Goal: Information Seeking & Learning: Find contact information

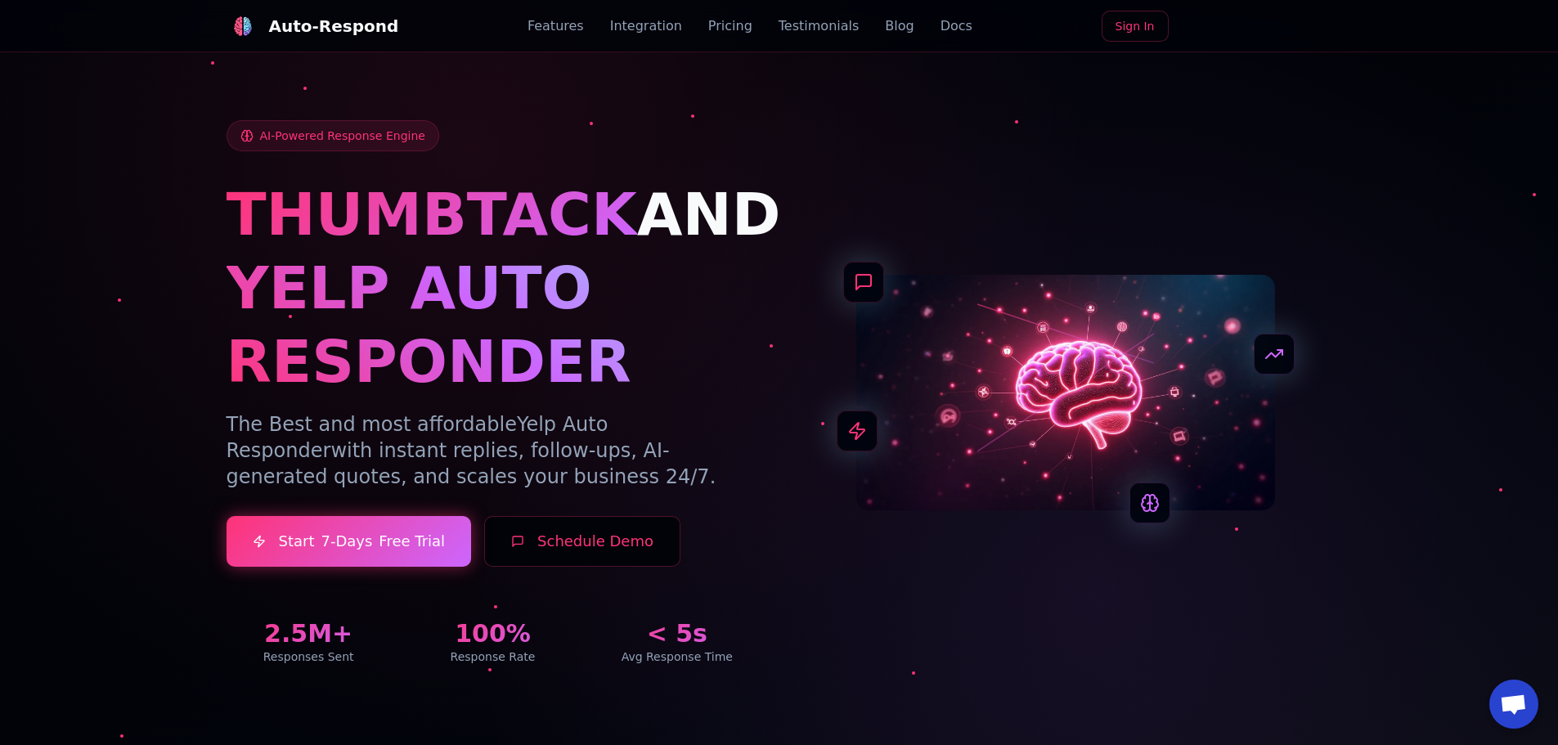
click at [512, 91] on div "AI-Powered Response Engine THUMBTACK AND YELP AUTO RESPONDER The Best and most …" at bounding box center [779, 373] width 1145 height 663
click at [708, 25] on link "Pricing" at bounding box center [730, 26] width 44 height 20
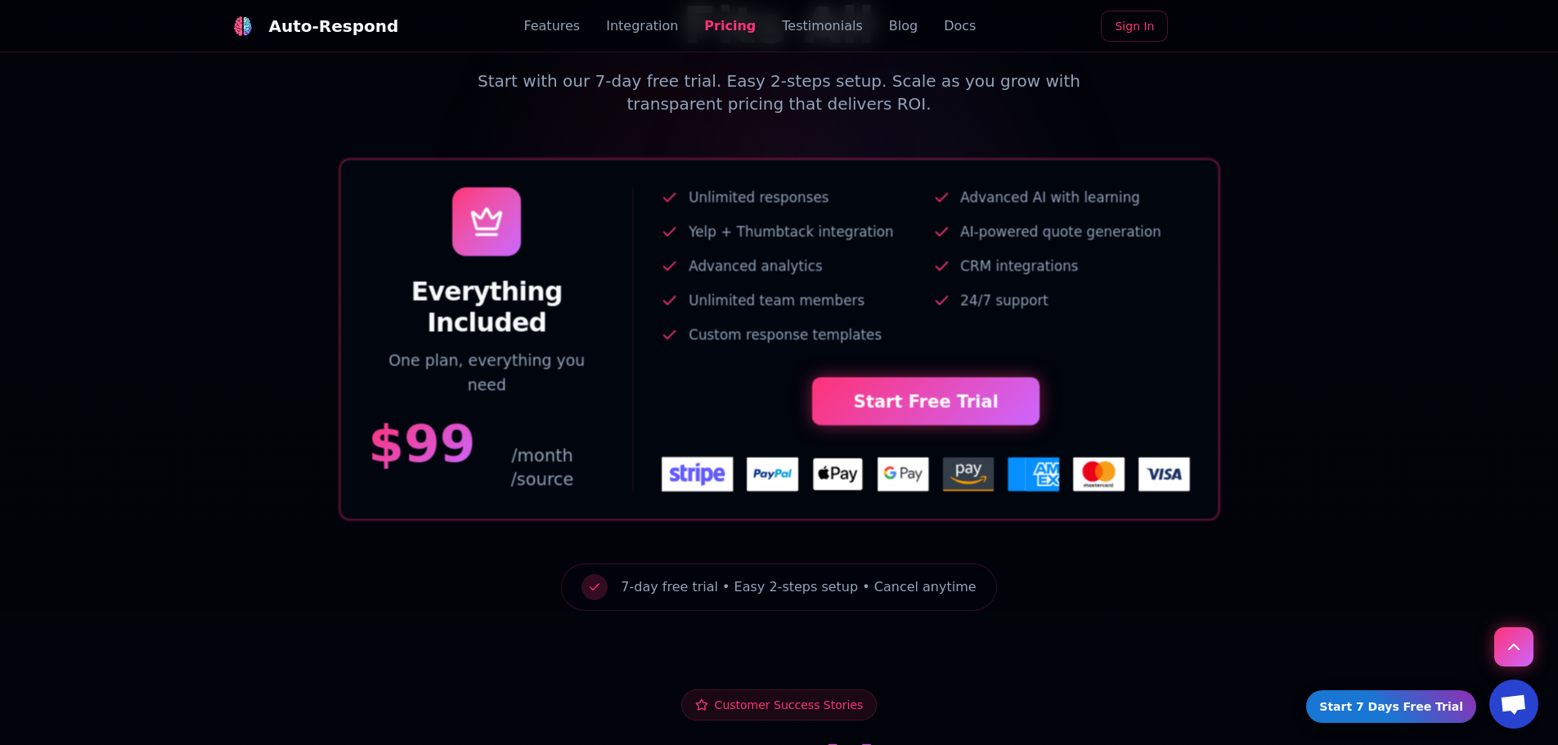
scroll to position [3461, 0]
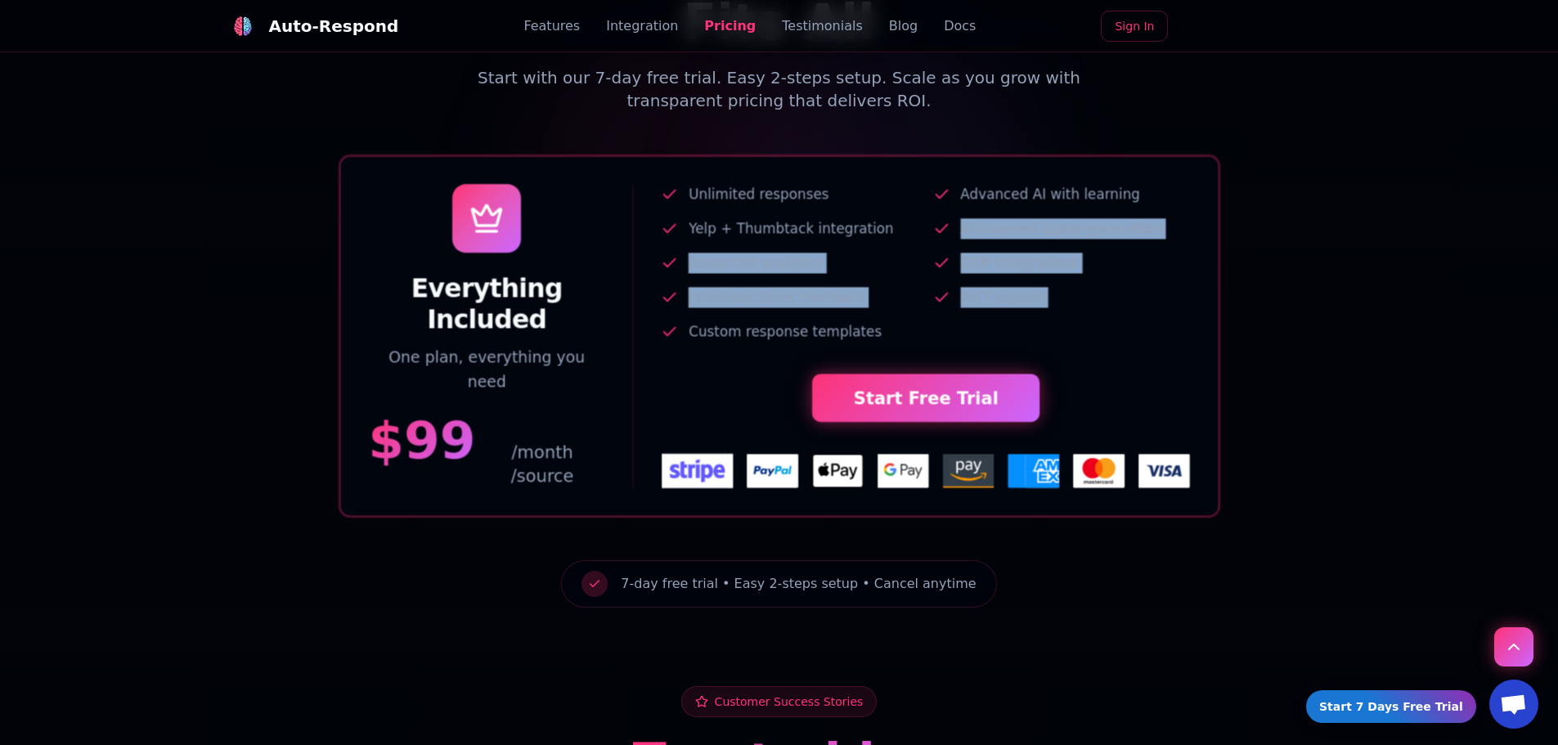
drag, startPoint x: 962, startPoint y: 163, endPoint x: 1093, endPoint y: 241, distance: 152.6
click at [1093, 241] on ul "Unlimited responses Advanced AI with learning Yelp + Thumbtack integration AI-p…" at bounding box center [925, 263] width 529 height 158
click at [1077, 254] on ul "Unlimited responses Advanced AI with learning Yelp + Thumbtack integration AI-p…" at bounding box center [925, 263] width 529 height 158
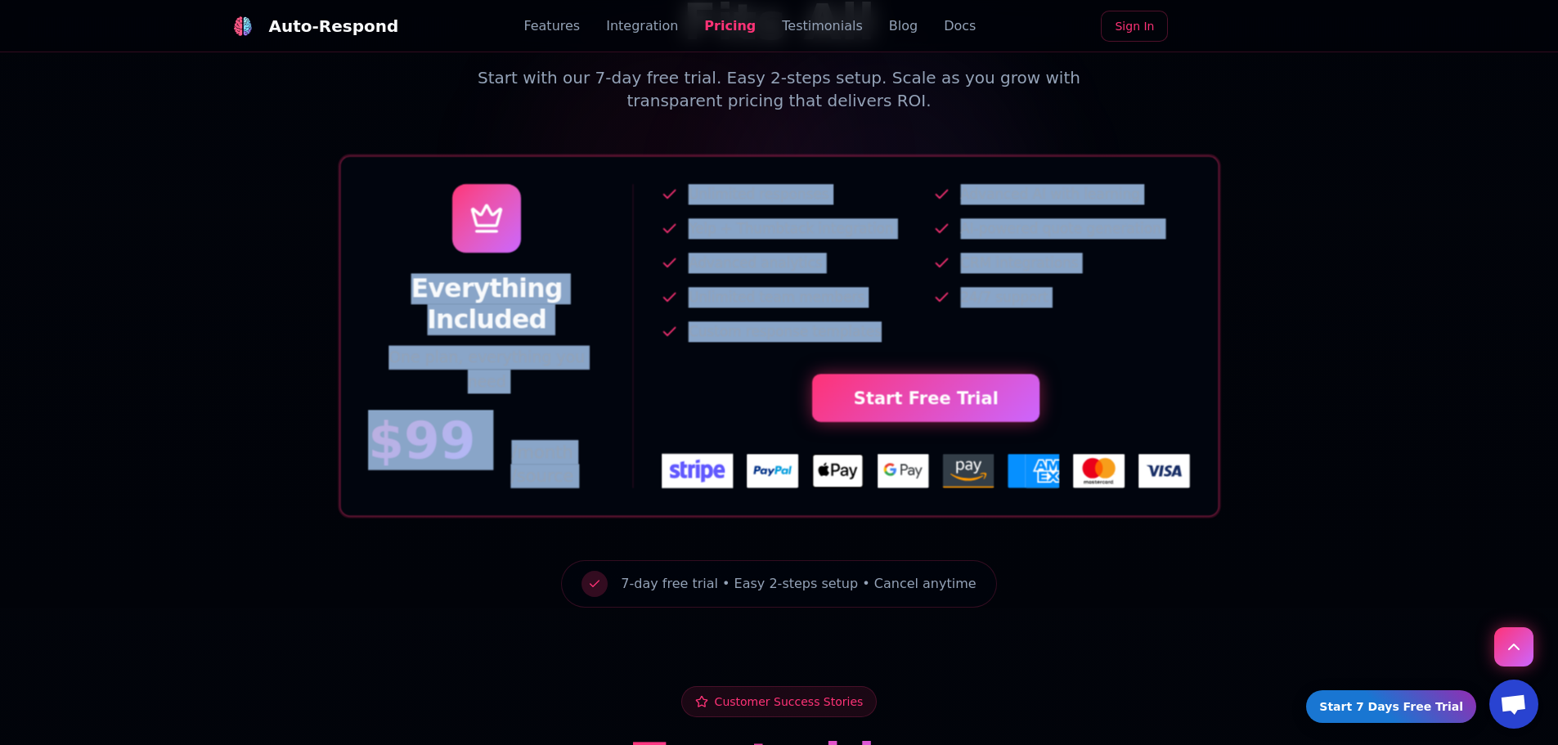
drag, startPoint x: 944, startPoint y: 280, endPoint x: 641, endPoint y: 119, distance: 342.5
click at [641, 156] on div "Everything Included One plan, everything you need $ 99 /month /source Unlimited…" at bounding box center [779, 335] width 878 height 359
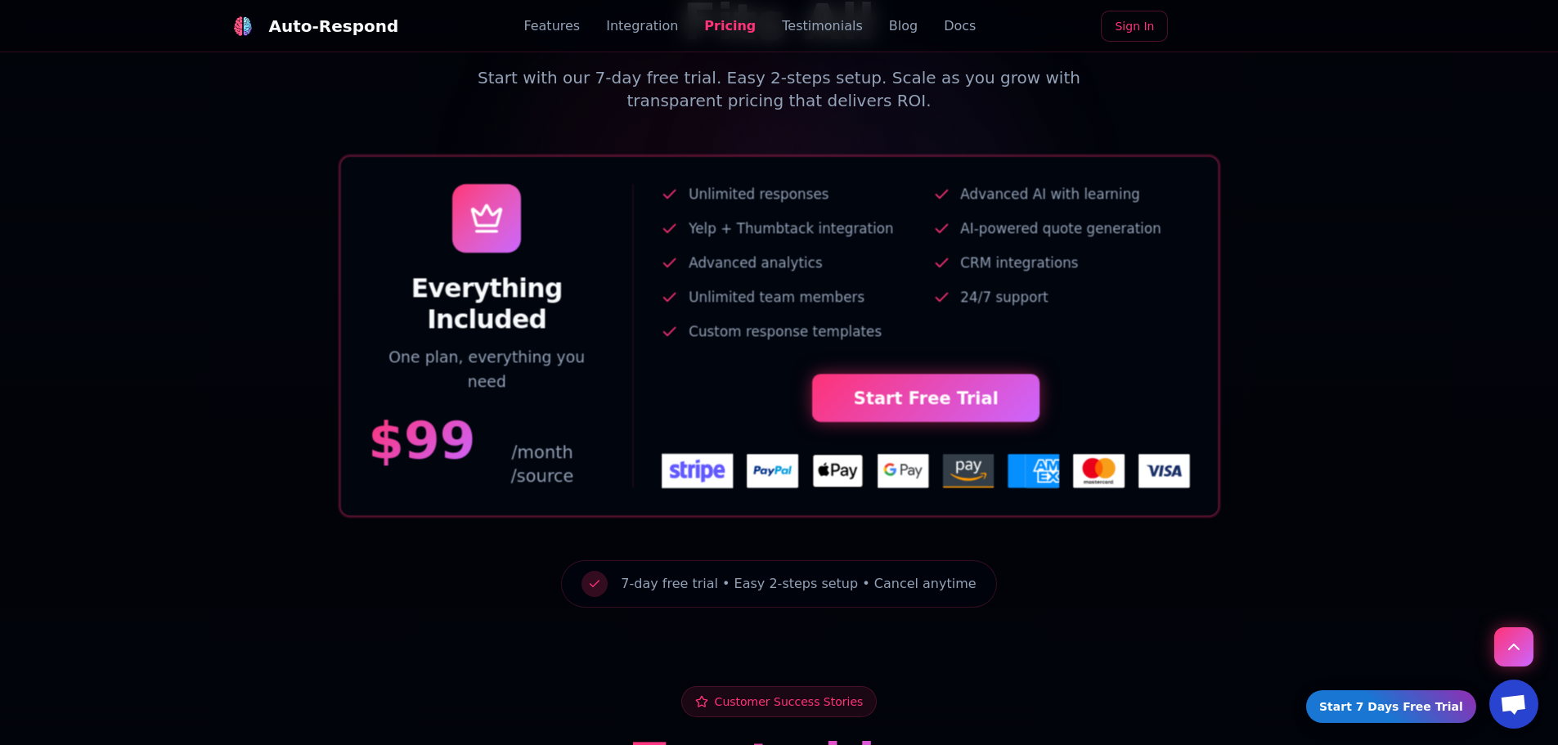
click at [641, 156] on div "Everything Included One plan, everything you need $ 99 /month /source Unlimited…" at bounding box center [779, 335] width 878 height 359
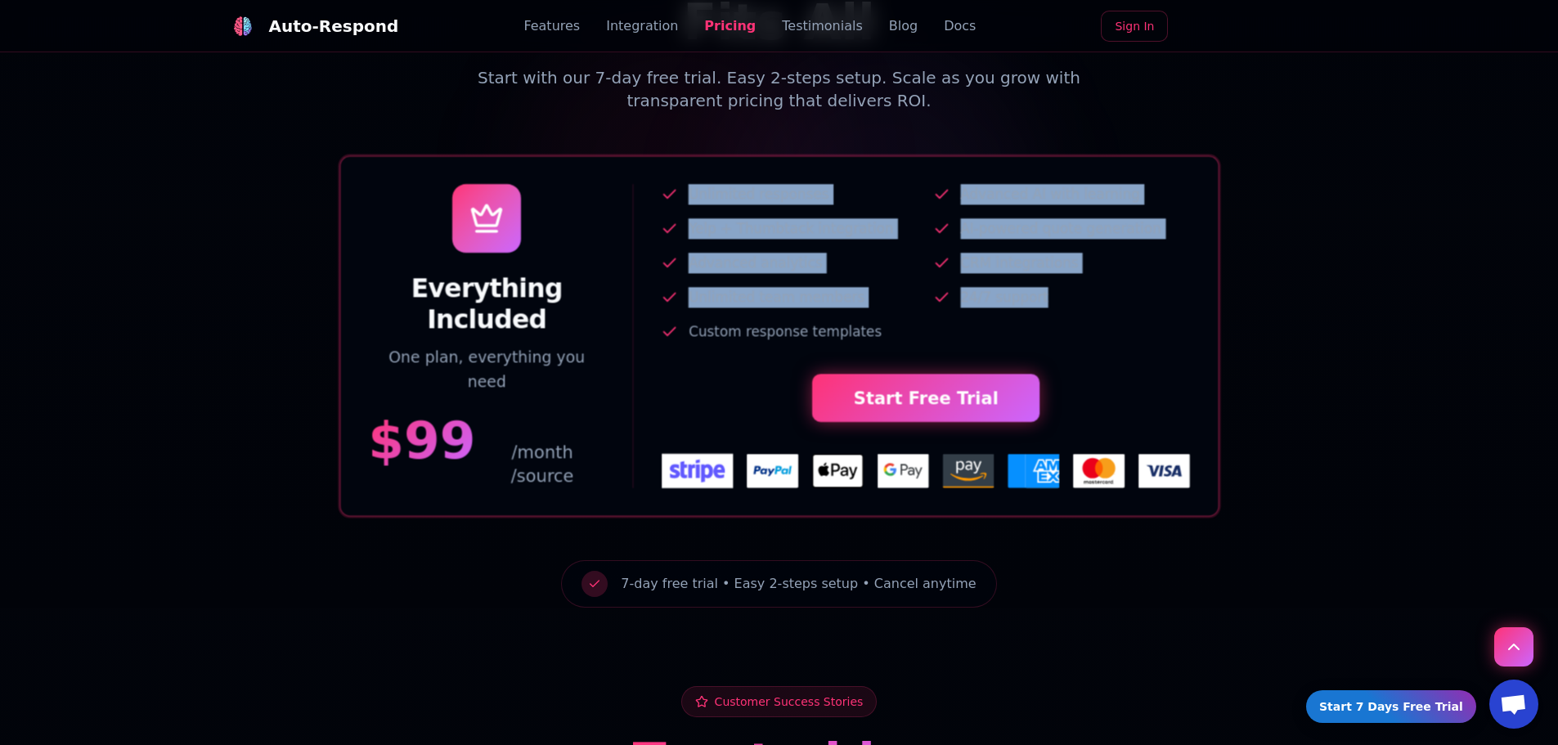
drag, startPoint x: 661, startPoint y: 115, endPoint x: 1125, endPoint y: 308, distance: 502.3
click at [1132, 312] on div "Everything Included One plan, everything you need $ 99 /month /source Unlimited…" at bounding box center [779, 335] width 878 height 359
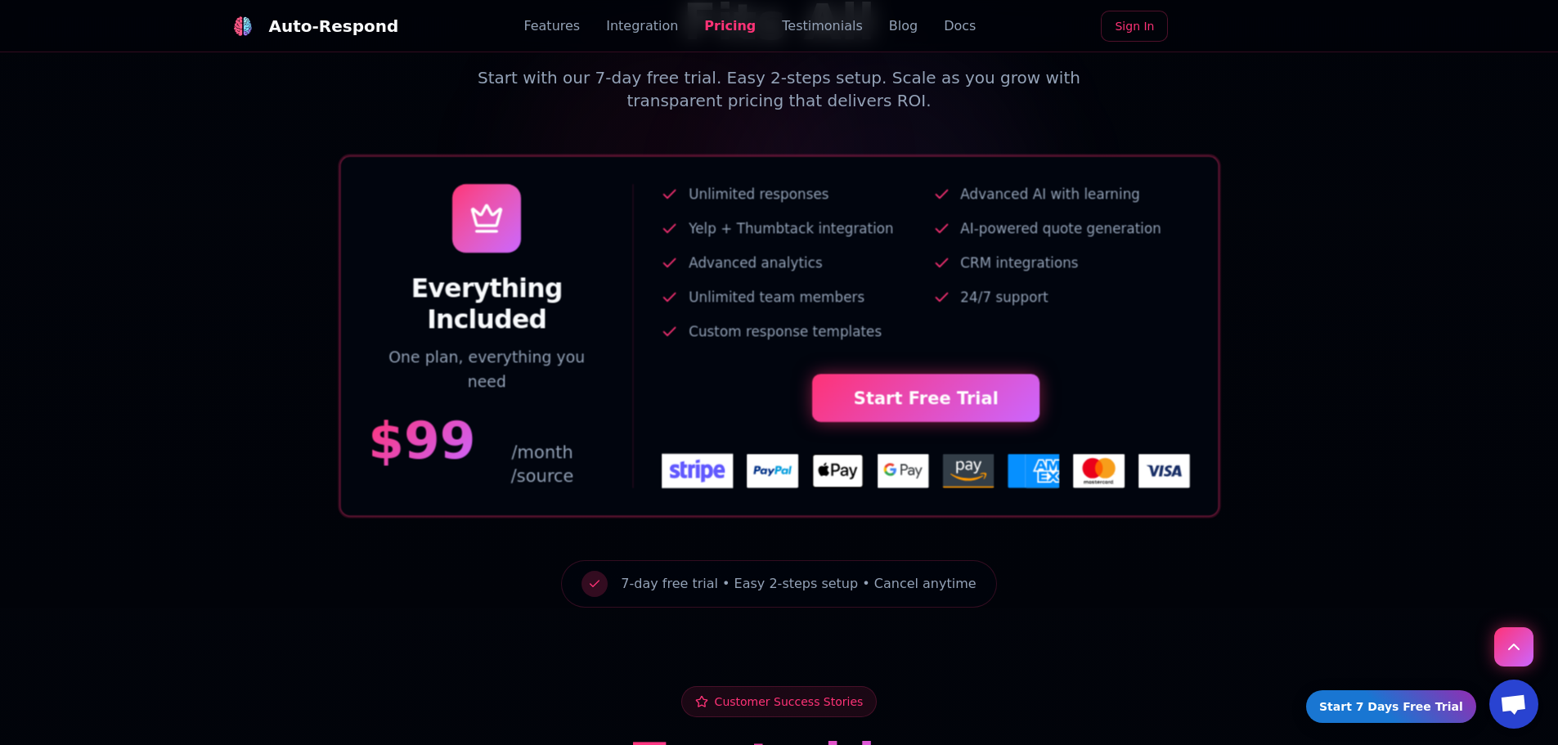
click at [953, 277] on div "Unlimited responses Advanced AI with learning Yelp + Thumbtack integration AI-p…" at bounding box center [925, 336] width 529 height 304
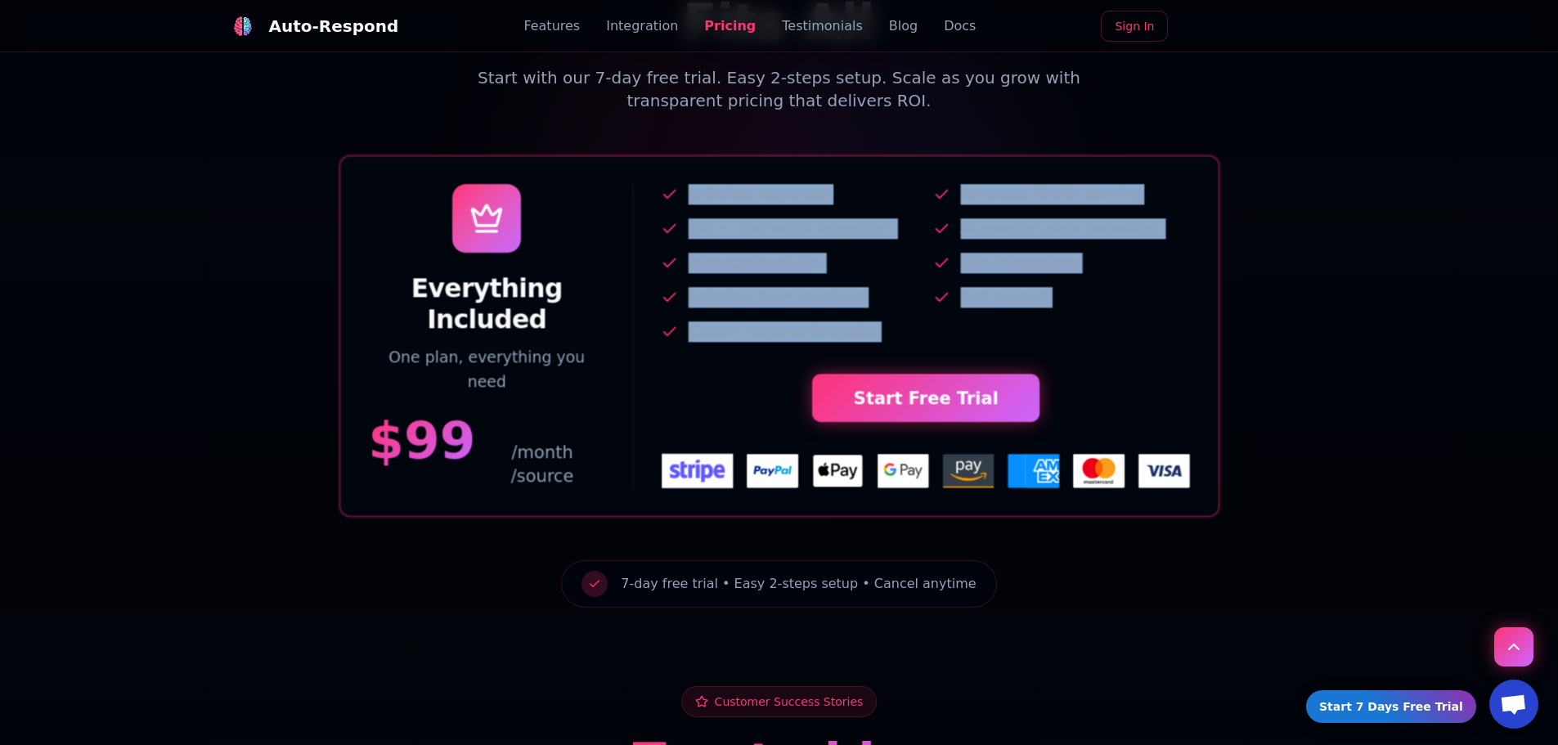
drag, startPoint x: 941, startPoint y: 276, endPoint x: 649, endPoint y: 106, distance: 338.3
click at [649, 156] on div "Everything Included One plan, everything you need $ 99 /month /source Unlimited…" at bounding box center [779, 335] width 878 height 359
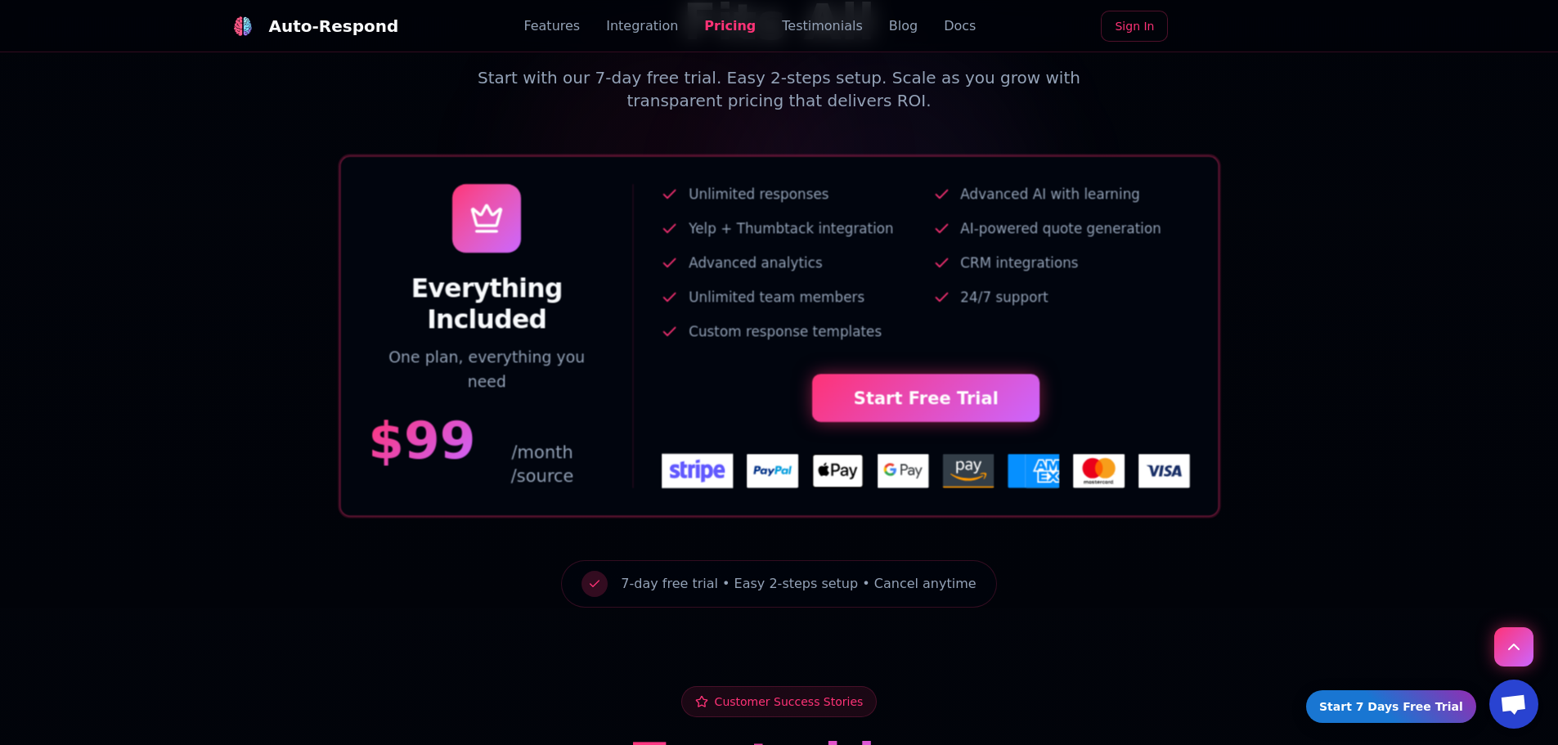
click at [649, 156] on div "Everything Included One plan, everything you need $ 99 /month /source Unlimited…" at bounding box center [779, 335] width 878 height 359
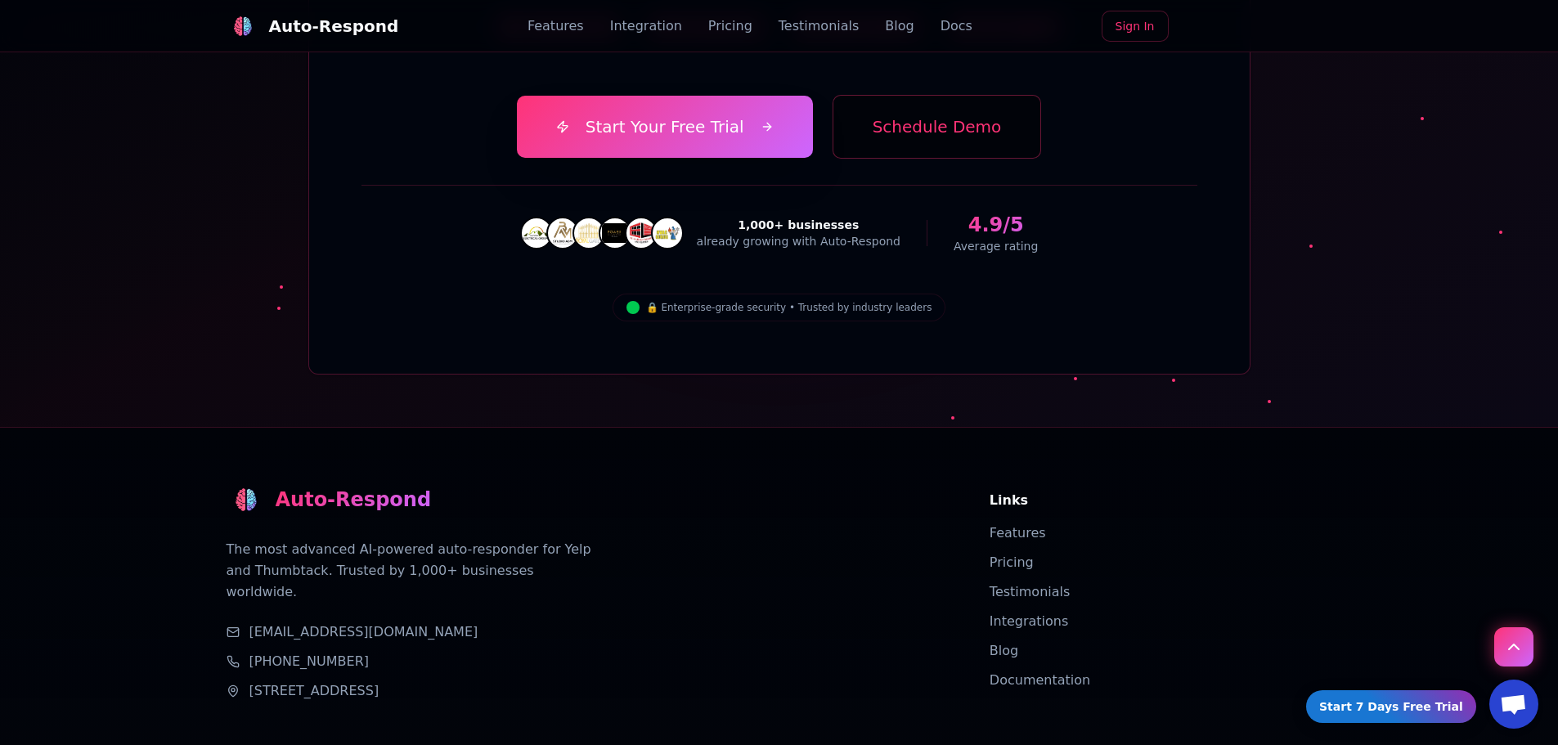
scroll to position [5833, 0]
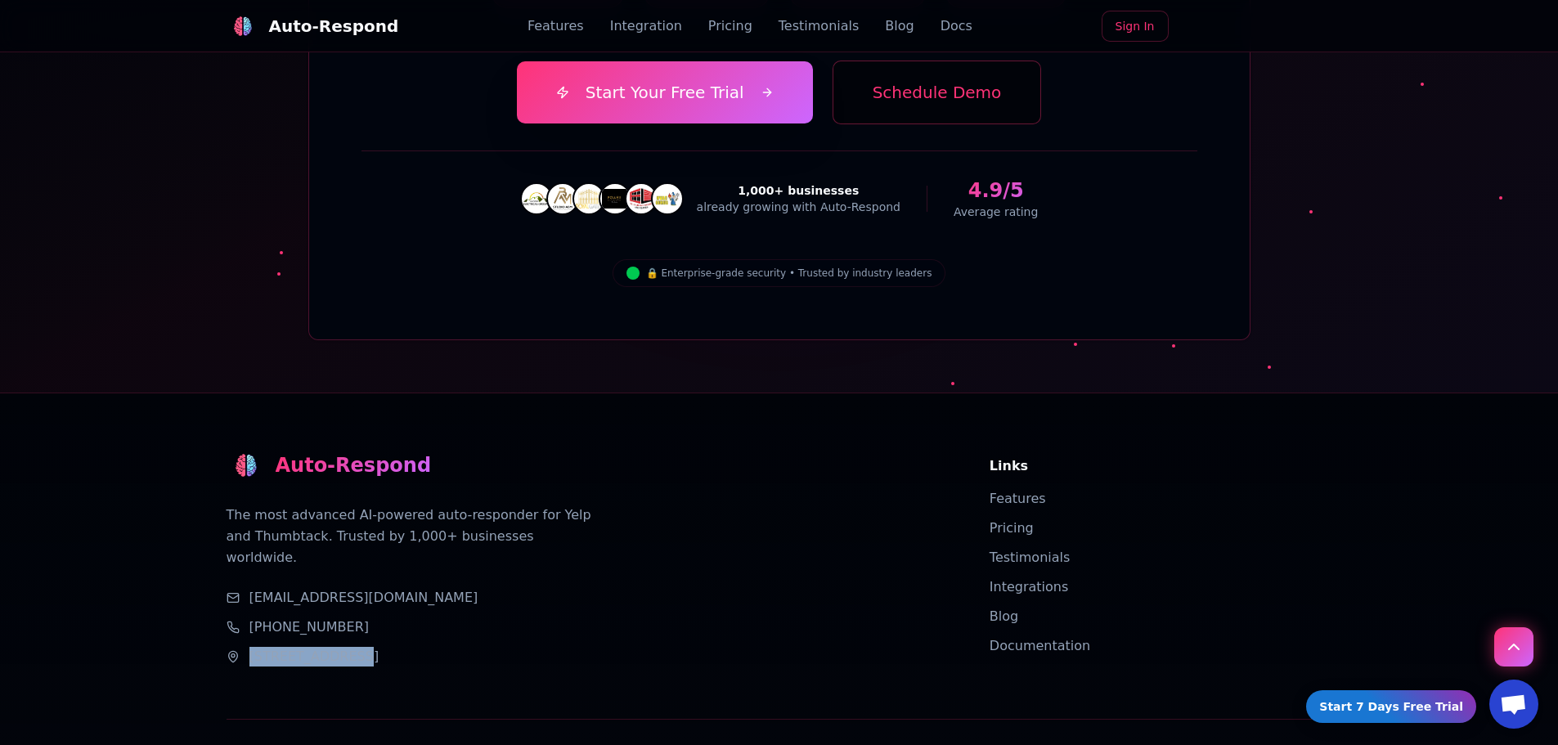
drag, startPoint x: 249, startPoint y: 522, endPoint x: 358, endPoint y: 527, distance: 109.7
click at [358, 647] on span "[STREET_ADDRESS]" at bounding box center [314, 657] width 130 height 20
copy span "[STREET_ADDRESS]"
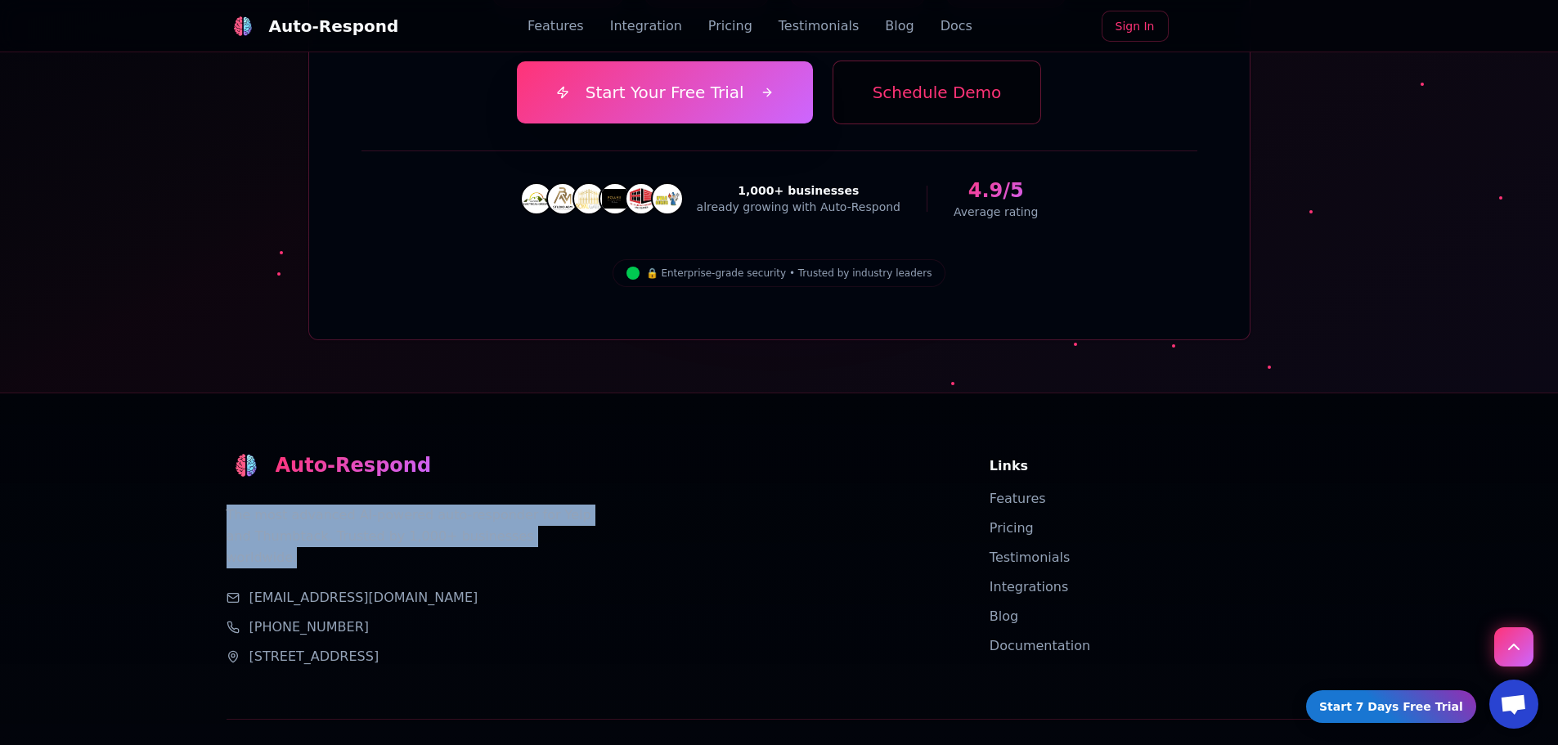
drag, startPoint x: 528, startPoint y: 429, endPoint x: 213, endPoint y: 403, distance: 316.7
click at [213, 403] on div "Auto-Respond The most advanced AI-powered auto-responder for Yelp and Thumbtack…" at bounding box center [779, 636] width 1145 height 487
click at [212, 402] on div "Auto-Respond The most advanced AI-powered auto-responder for Yelp and Thumbtack…" at bounding box center [779, 636] width 1145 height 487
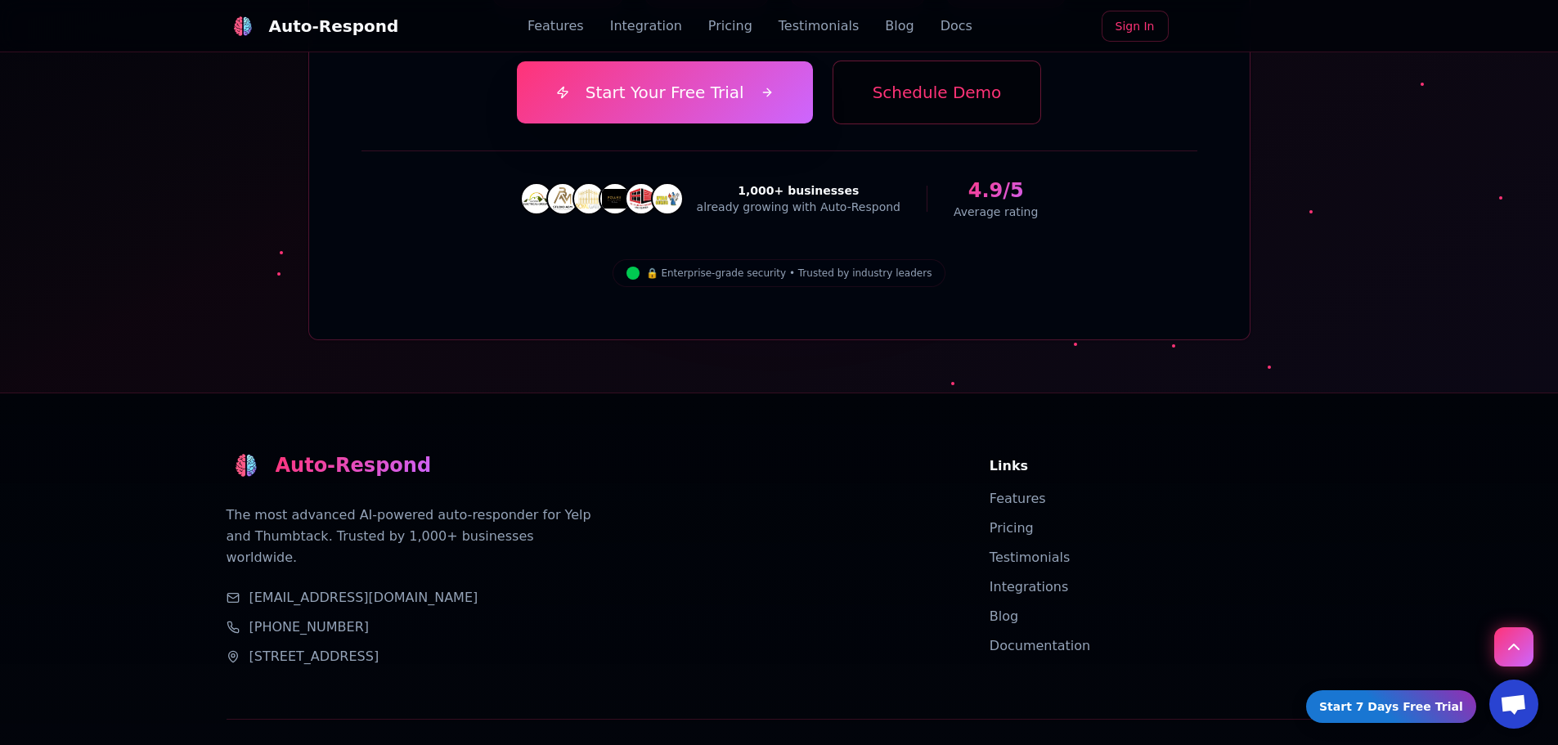
drag, startPoint x: 254, startPoint y: 523, endPoint x: 334, endPoint y: 521, distance: 79.4
click at [334, 647] on span "[STREET_ADDRESS]" at bounding box center [314, 657] width 130 height 20
drag, startPoint x: 249, startPoint y: 521, endPoint x: 357, endPoint y: 523, distance: 107.2
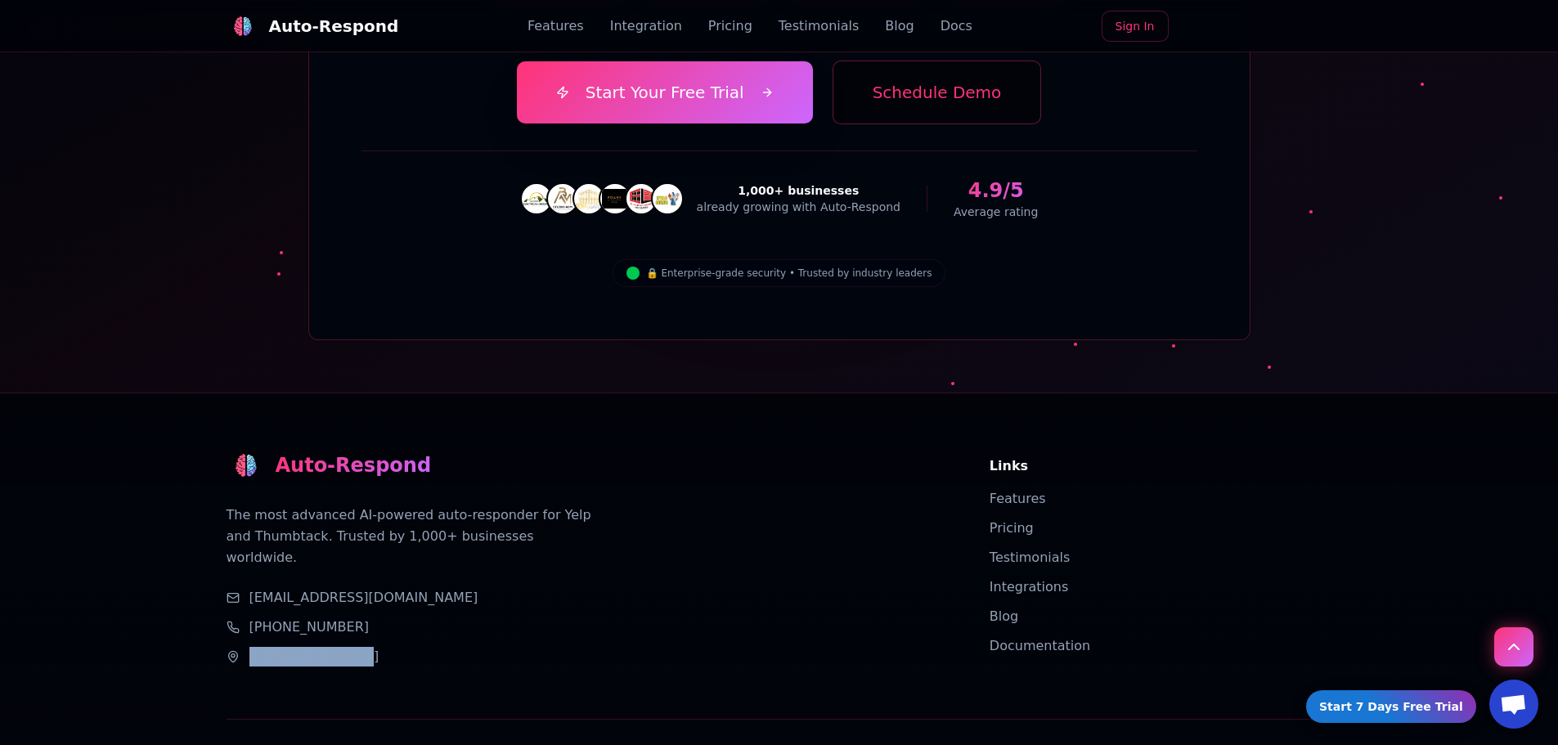
click at [357, 647] on span "[STREET_ADDRESS]" at bounding box center [314, 657] width 130 height 20
copy span "[STREET_ADDRESS]"
click at [380, 647] on span "[STREET_ADDRESS]" at bounding box center [314, 657] width 130 height 20
click at [595, 647] on div "[STREET_ADDRESS]" at bounding box center [589, 657] width 724 height 20
click at [380, 647] on span "[STREET_ADDRESS]" at bounding box center [314, 657] width 130 height 20
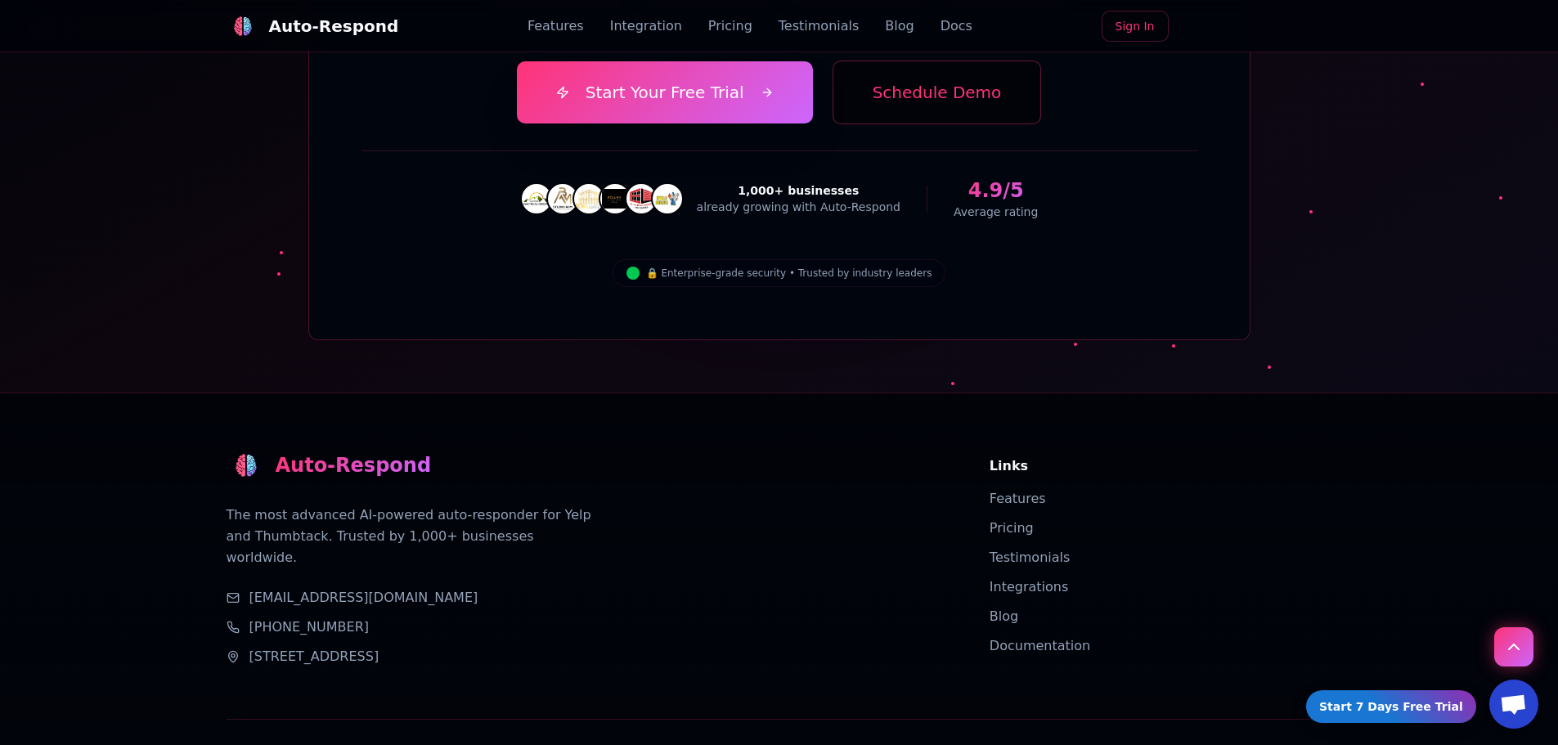
click at [380, 647] on span "[STREET_ADDRESS]" at bounding box center [314, 657] width 130 height 20
drag, startPoint x: 484, startPoint y: 525, endPoint x: 519, endPoint y: 533, distance: 35.3
click at [519, 533] on div "Auto-Respond The most advanced AI-powered auto-responder for Yelp and Thumbtack…" at bounding box center [779, 636] width 1145 height 487
click at [380, 647] on span "[STREET_ADDRESS]" at bounding box center [314, 657] width 130 height 20
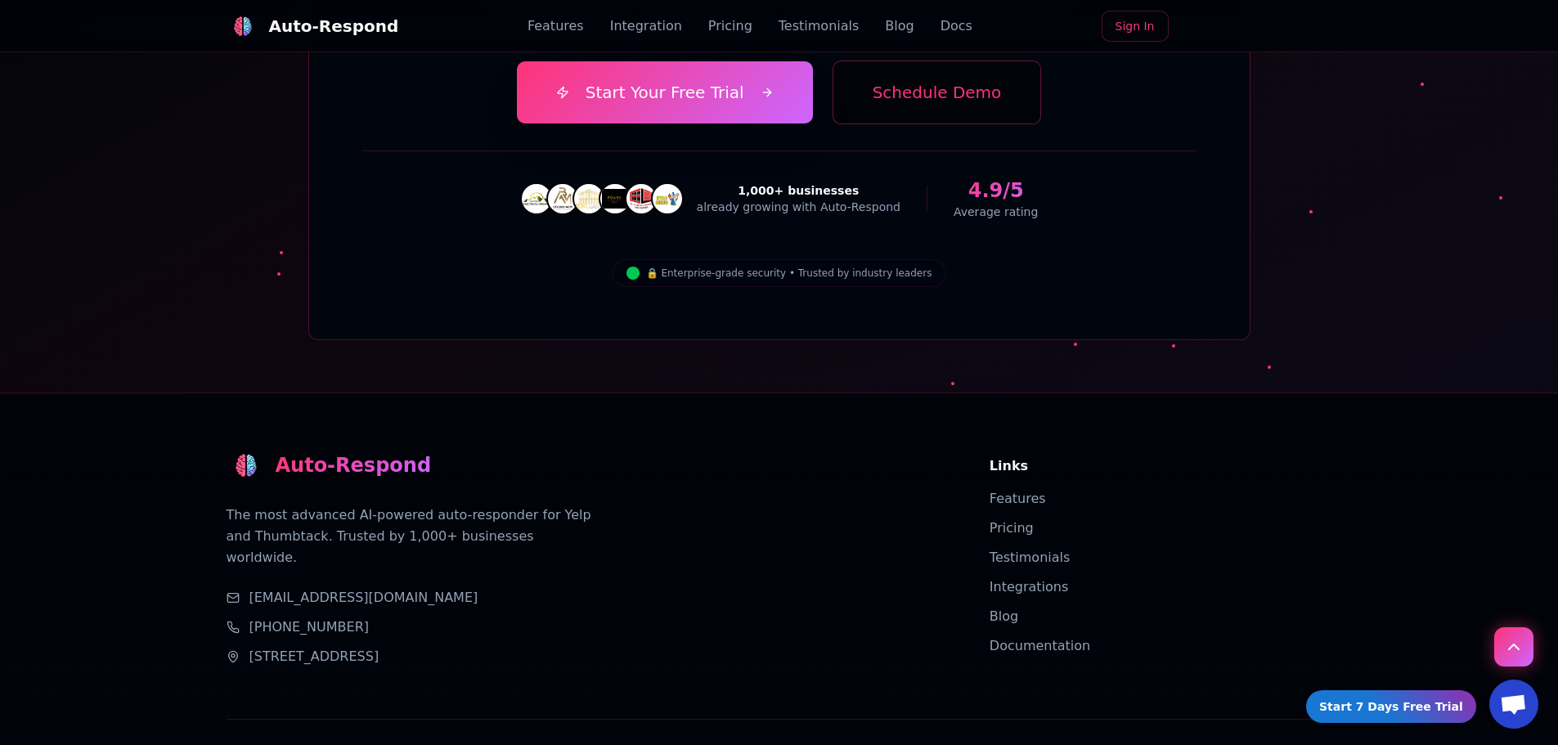
copy span "90038"
click at [614, 588] on address "[EMAIL_ADDRESS][DOMAIN_NAME] [PHONE_NUMBER] [STREET_ADDRESS]" at bounding box center [589, 627] width 724 height 79
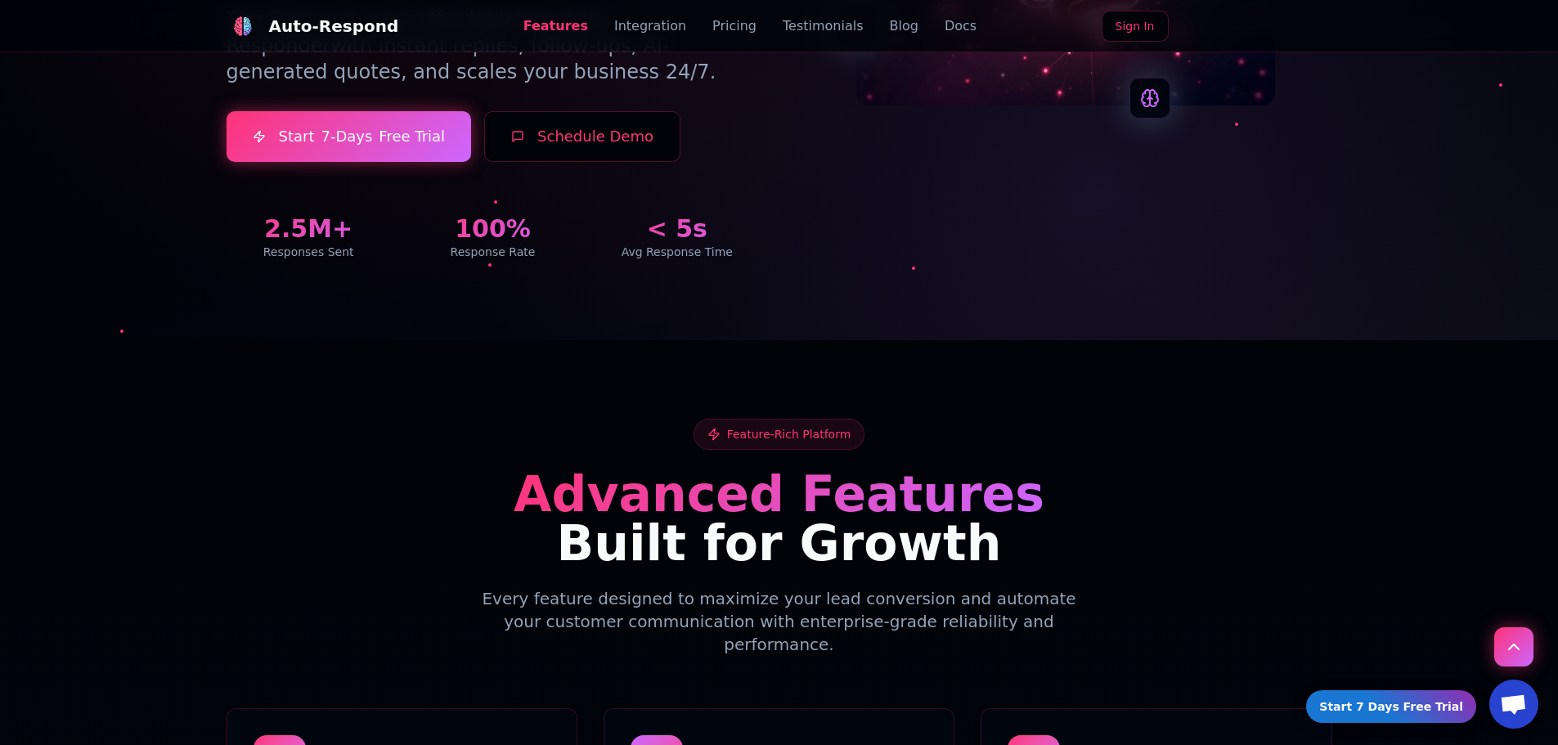
scroll to position [0, 0]
